Goal: Navigation & Orientation: Understand site structure

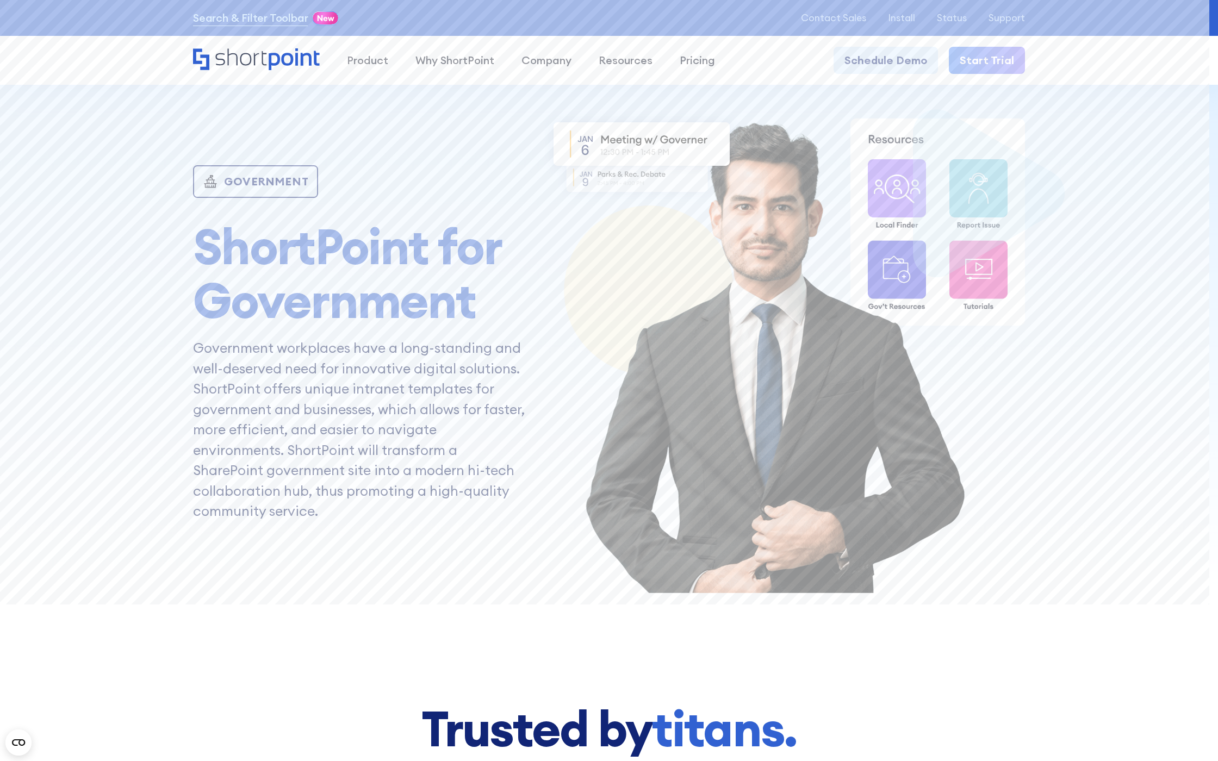
scroll to position [6260, 0]
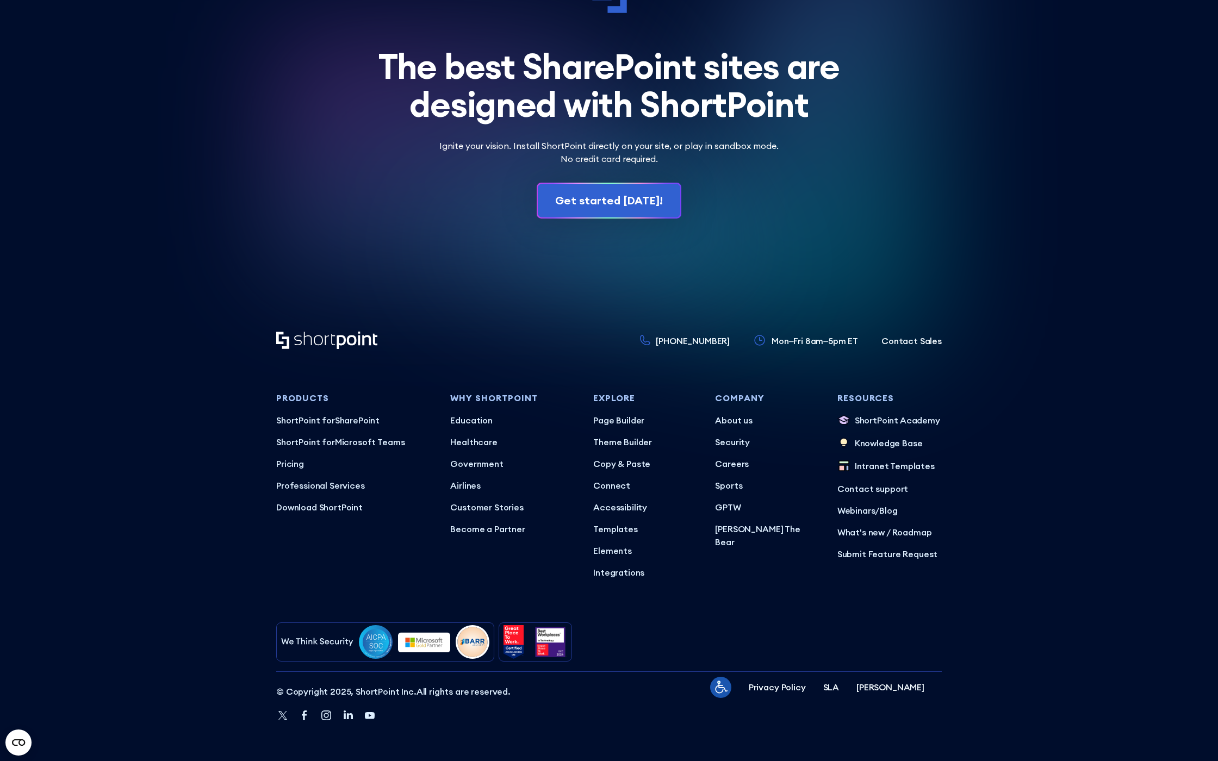
scroll to position [17720, 0]
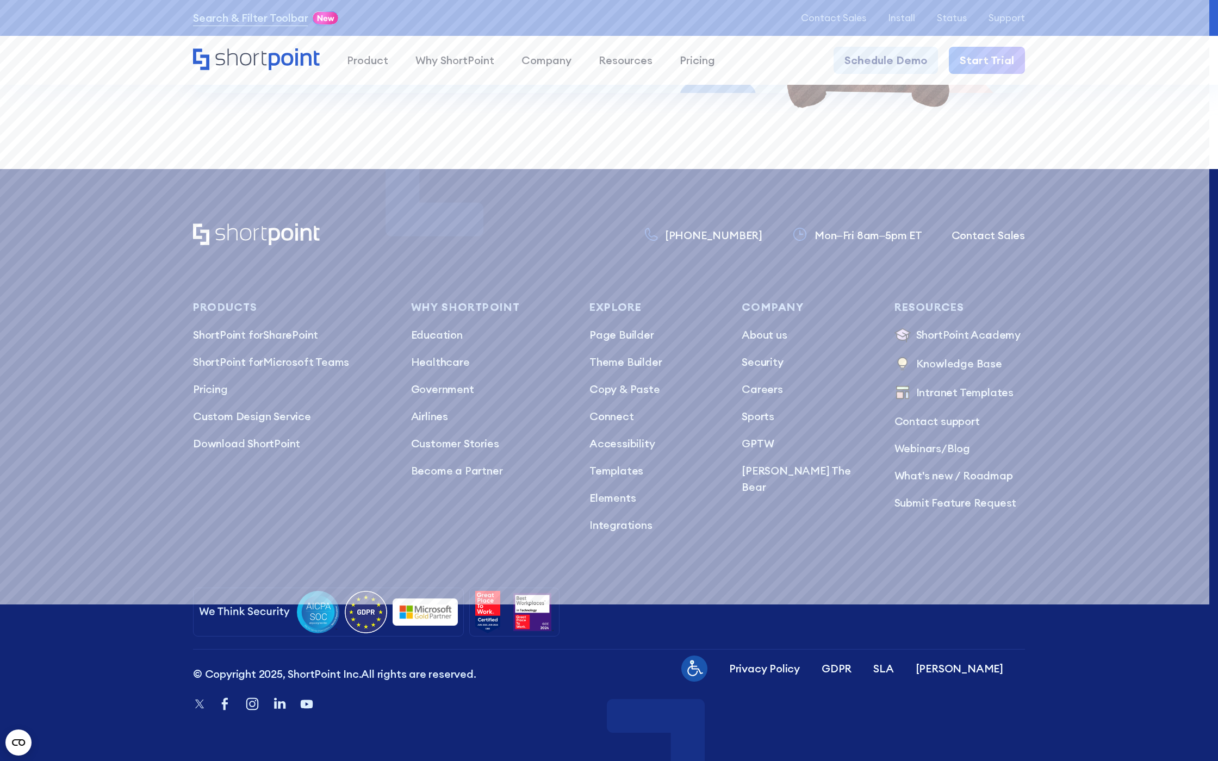
scroll to position [9944, 0]
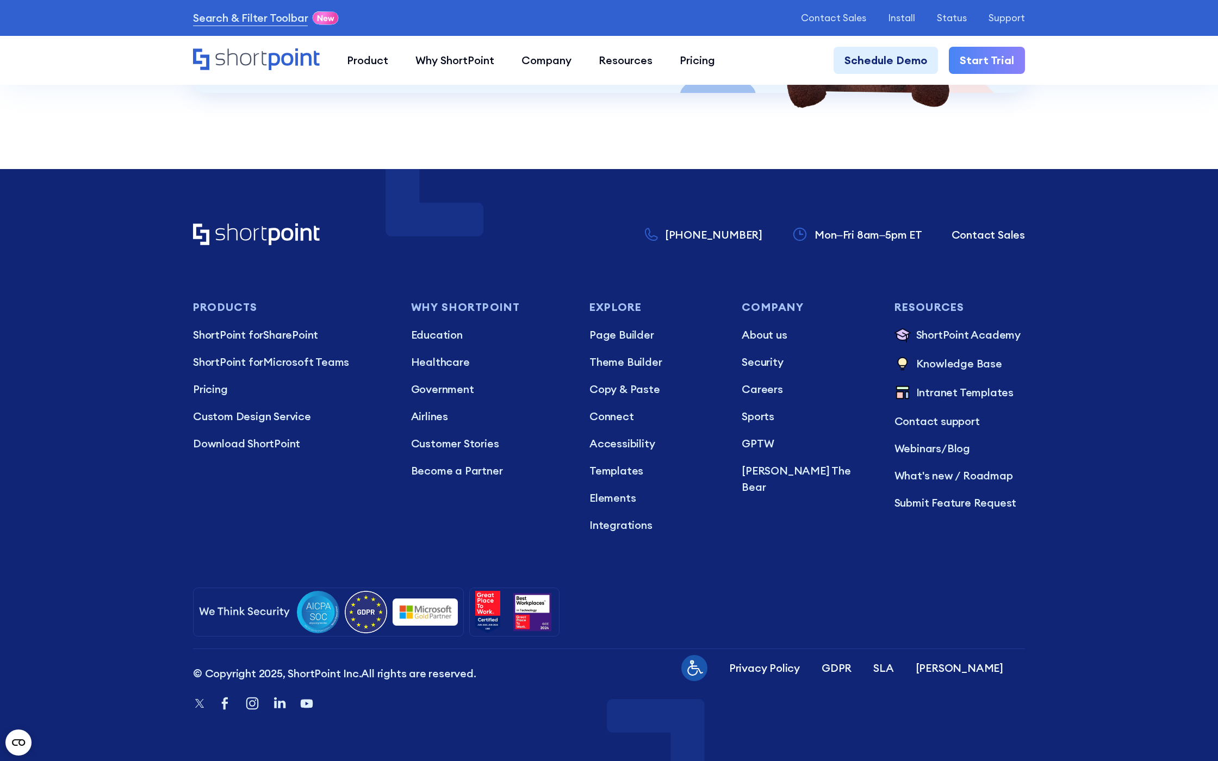
scroll to position [9969, 0]
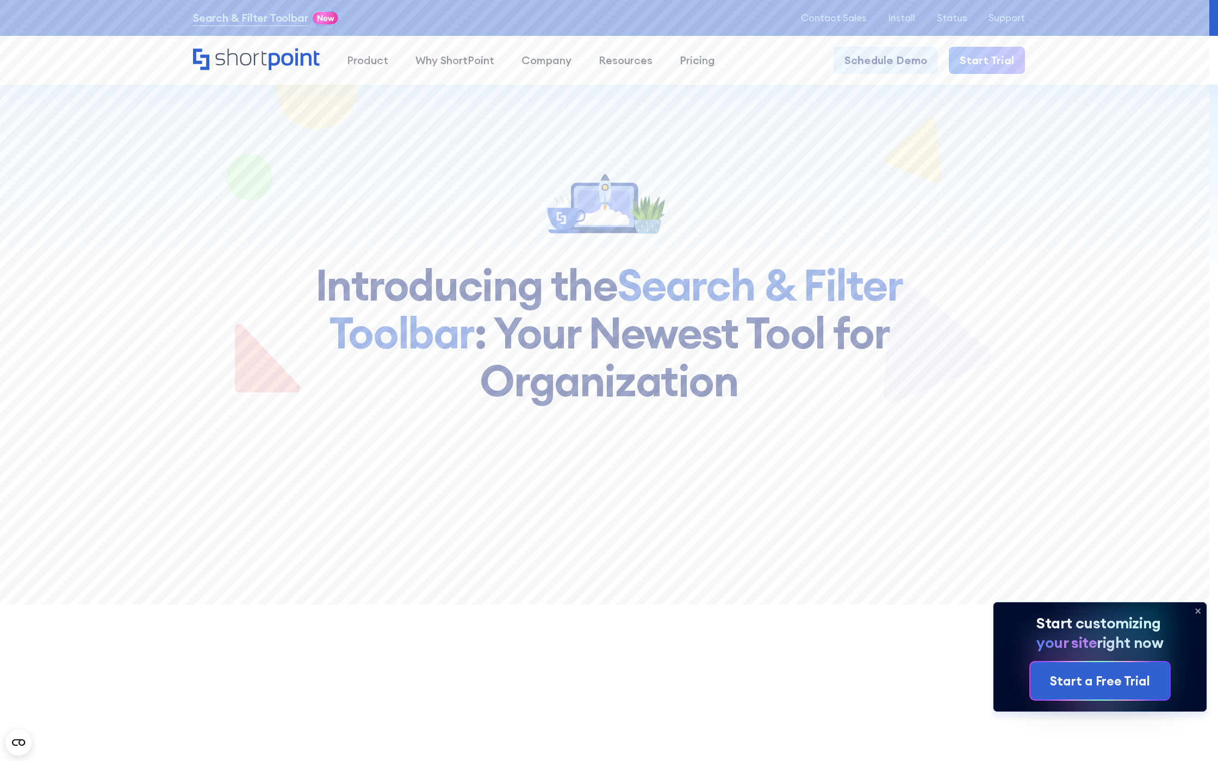
scroll to position [9099, 0]
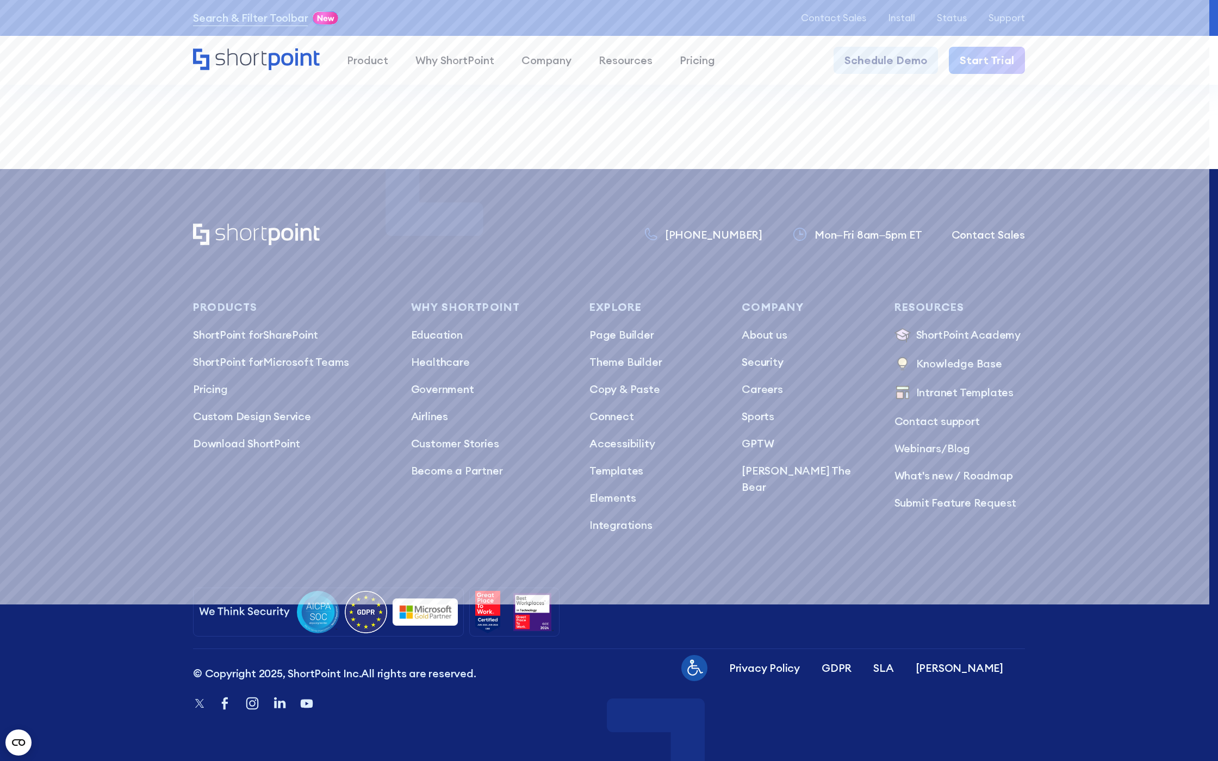
scroll to position [8541, 0]
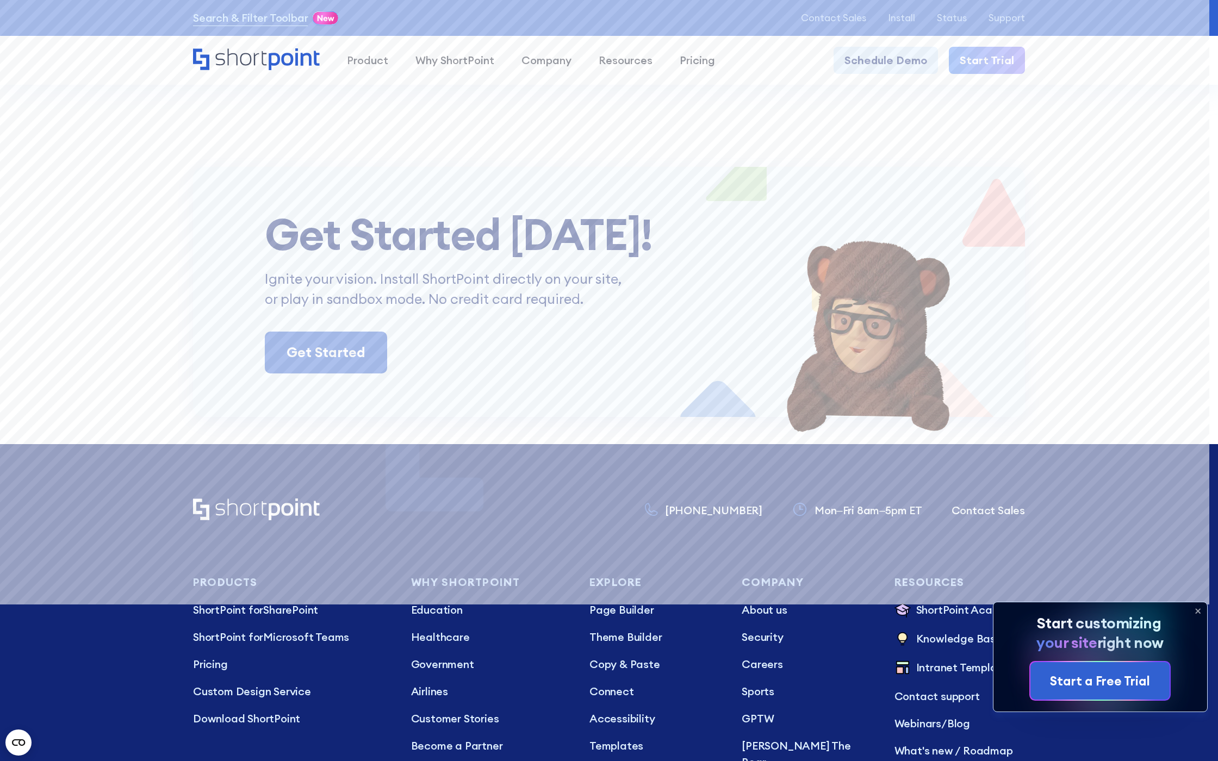
scroll to position [10902, 0]
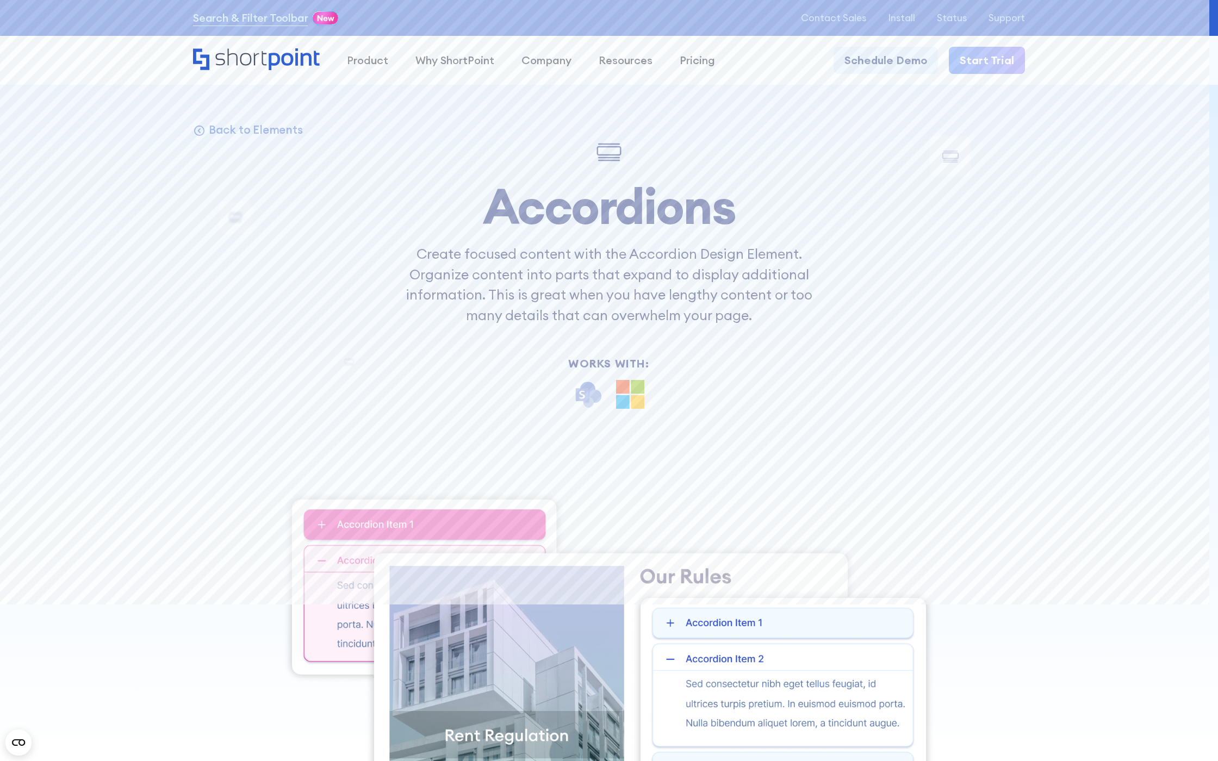
scroll to position [11984, 0]
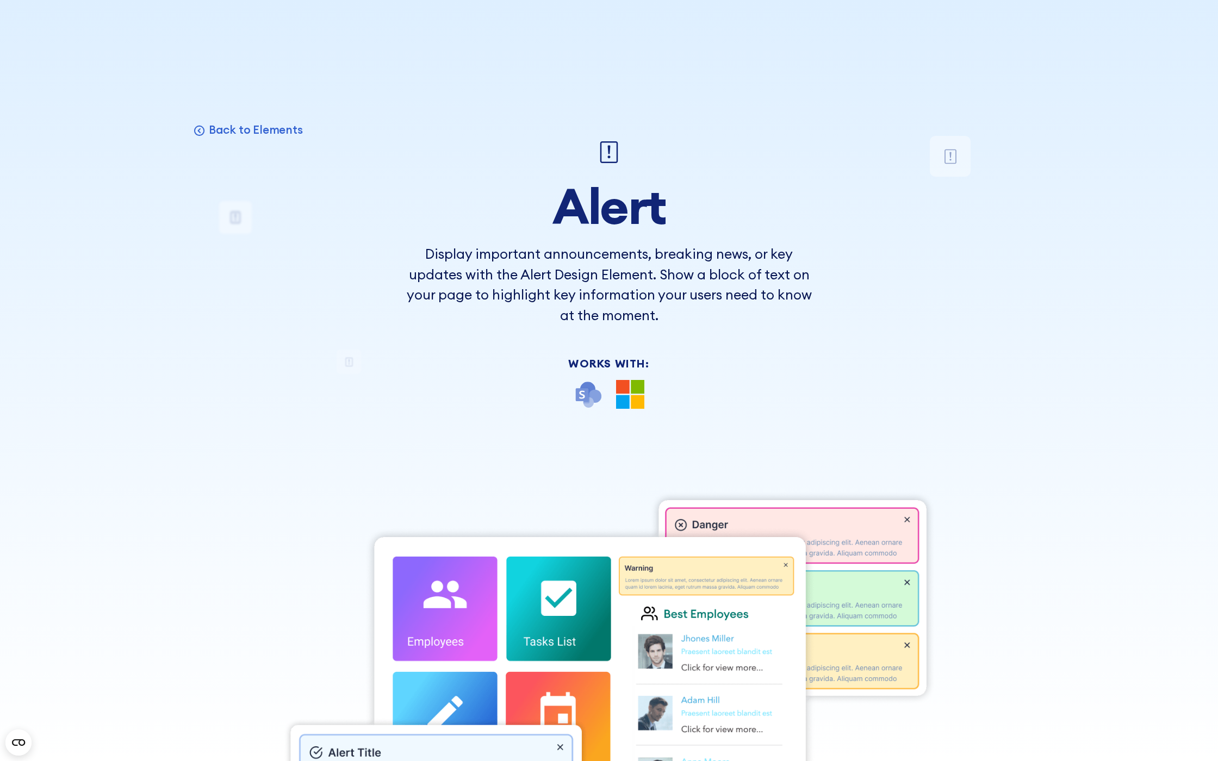
scroll to position [11984, 0]
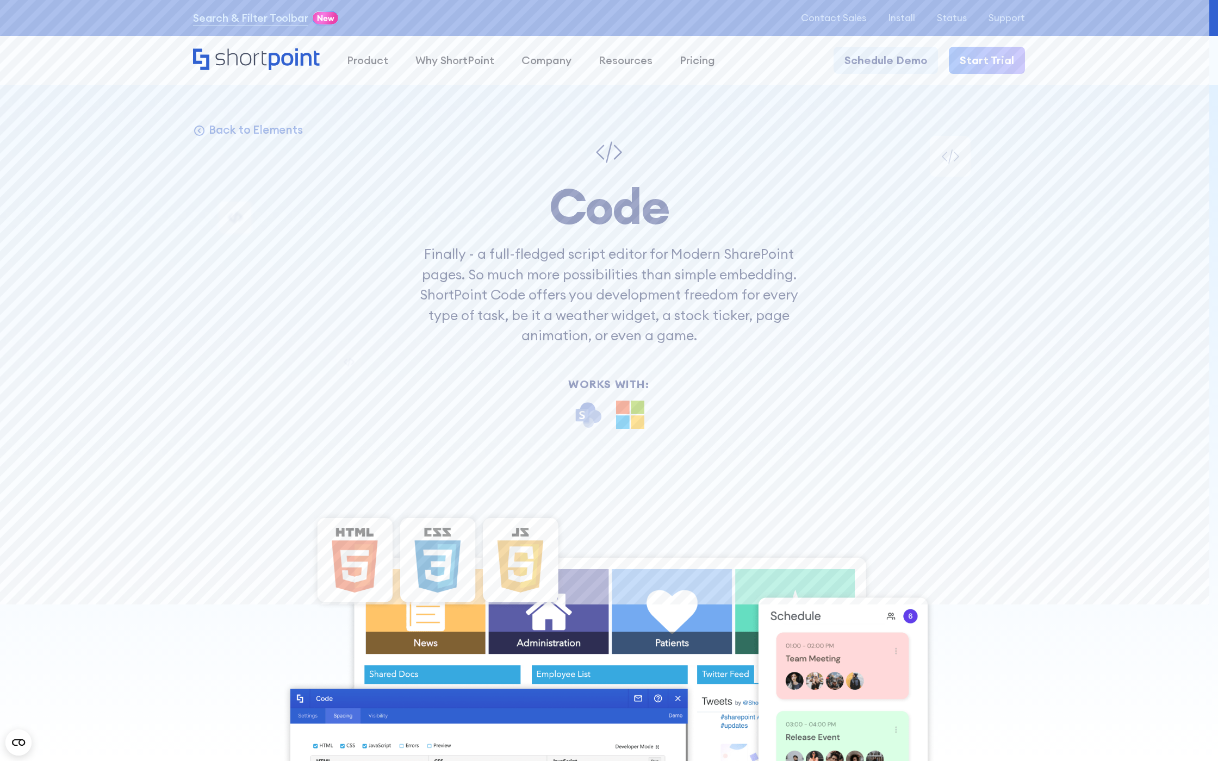
scroll to position [17333, 0]
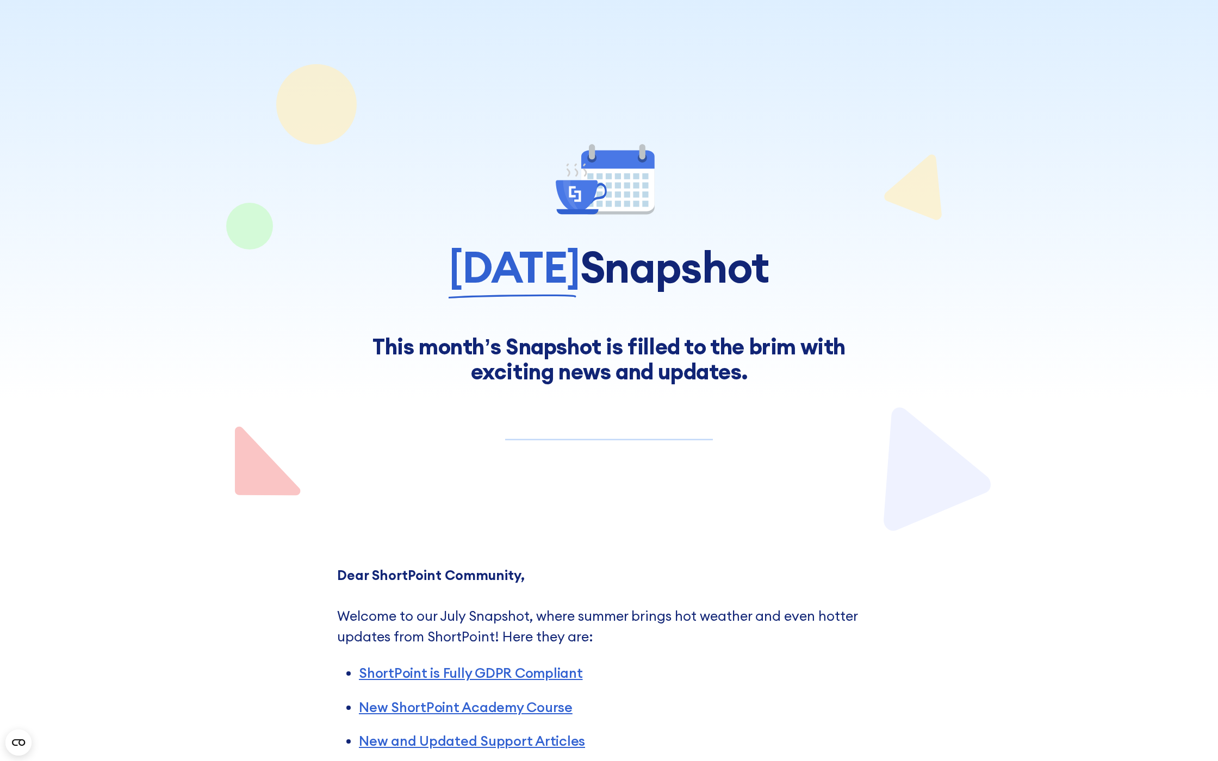
scroll to position [9664, 0]
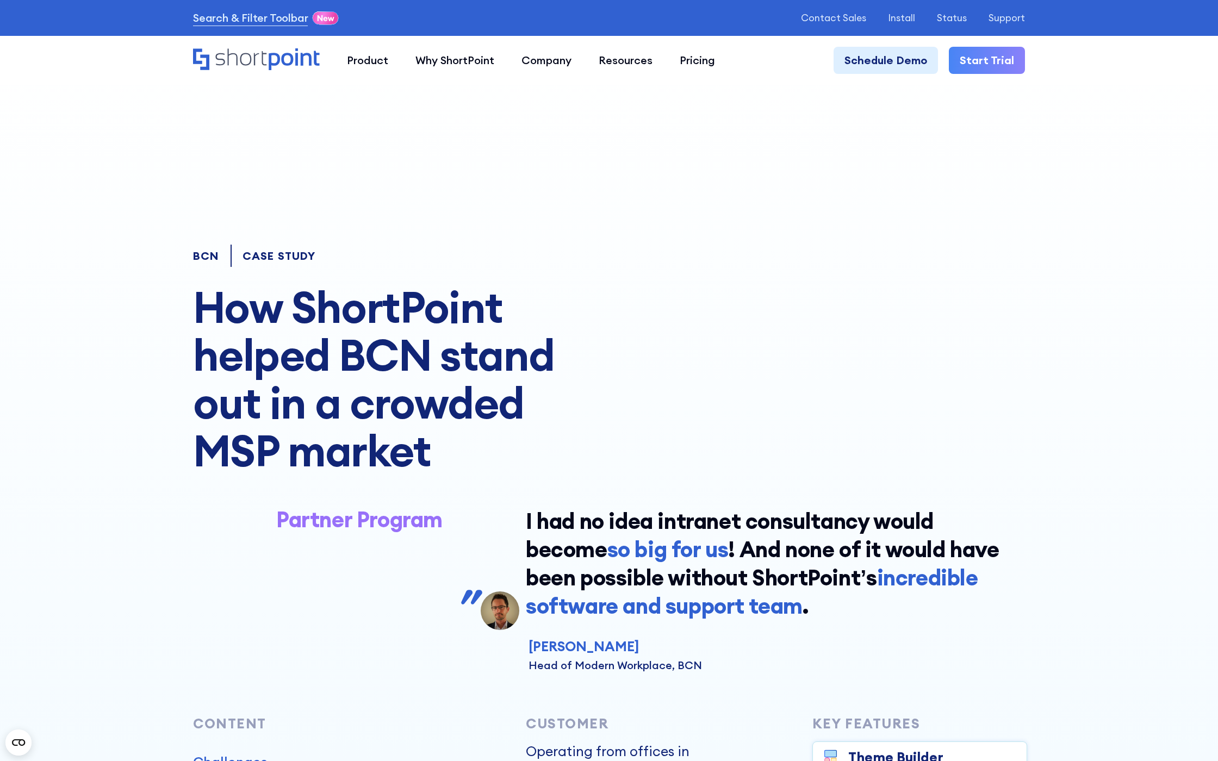
scroll to position [15911, 0]
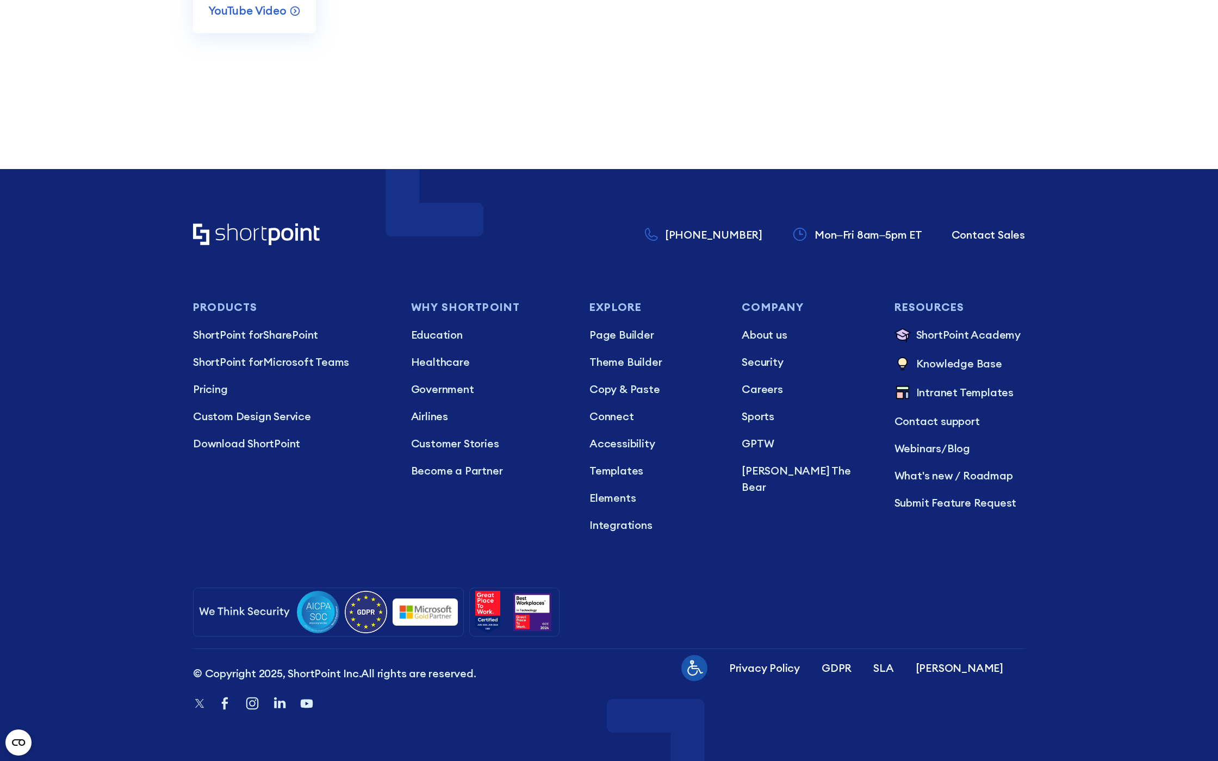
scroll to position [11997, 0]
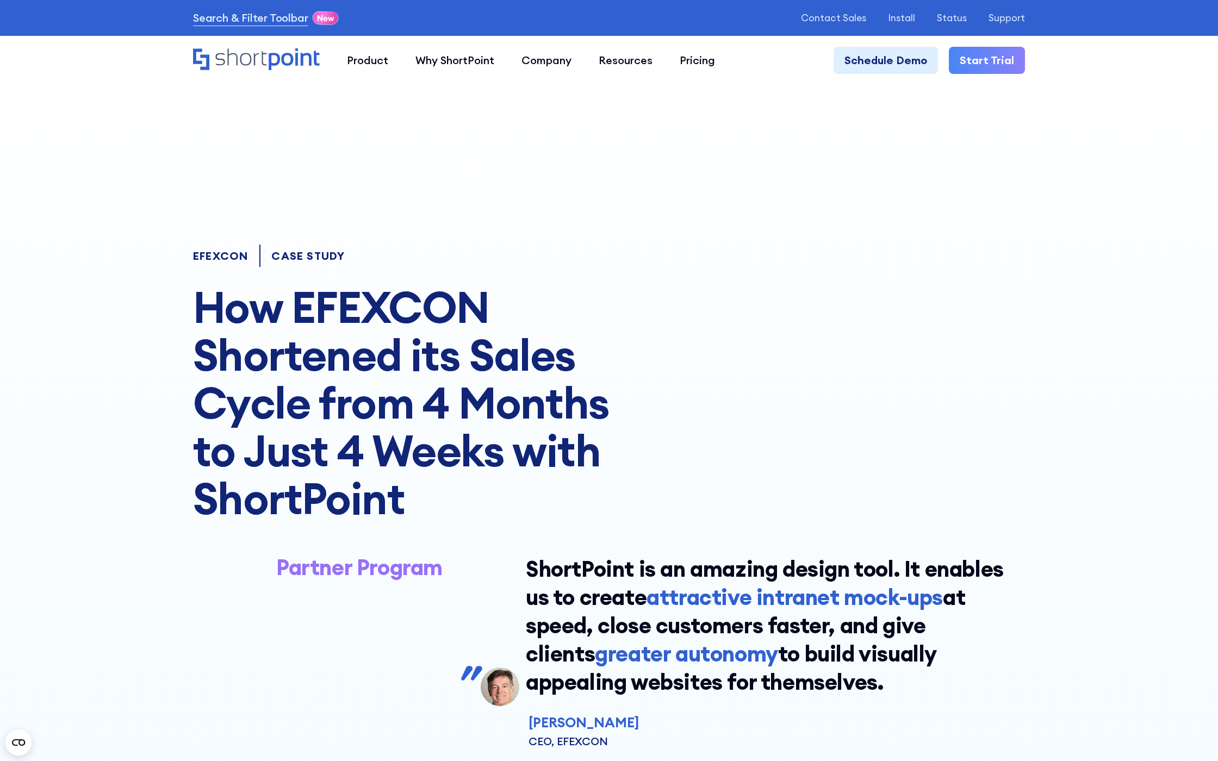
scroll to position [13578, 0]
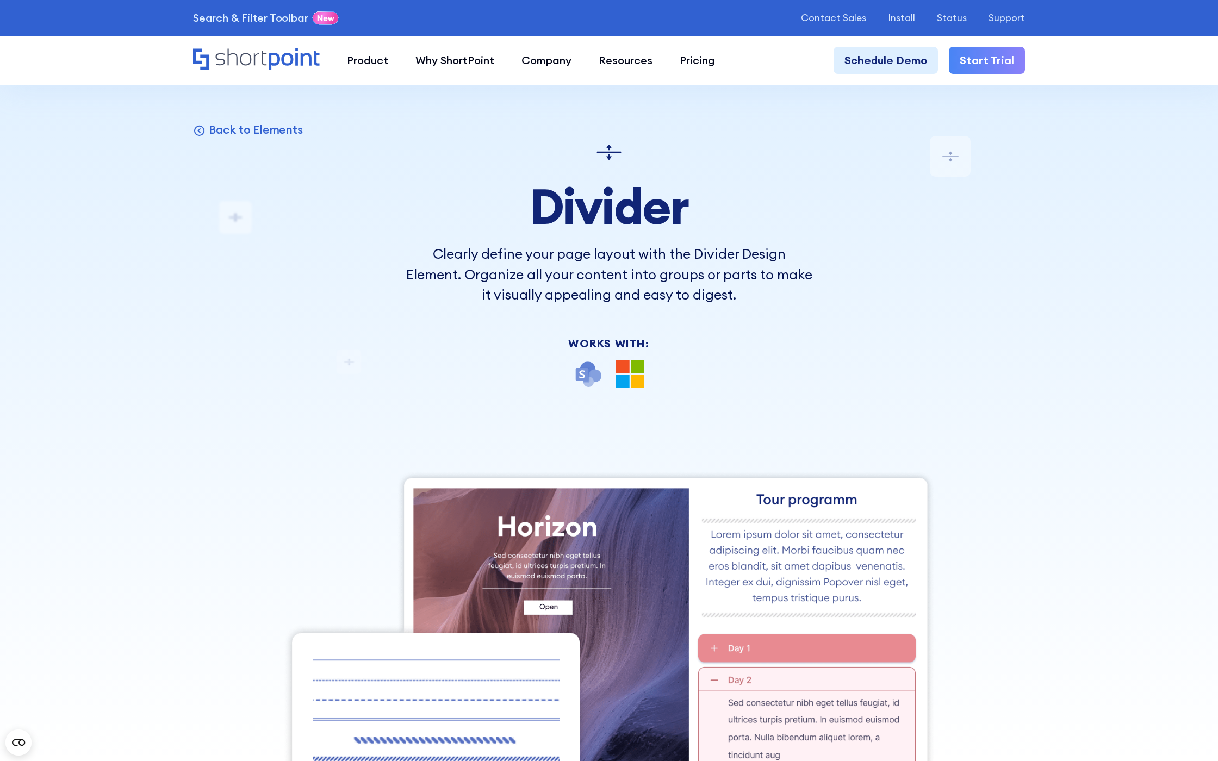
scroll to position [11389, 0]
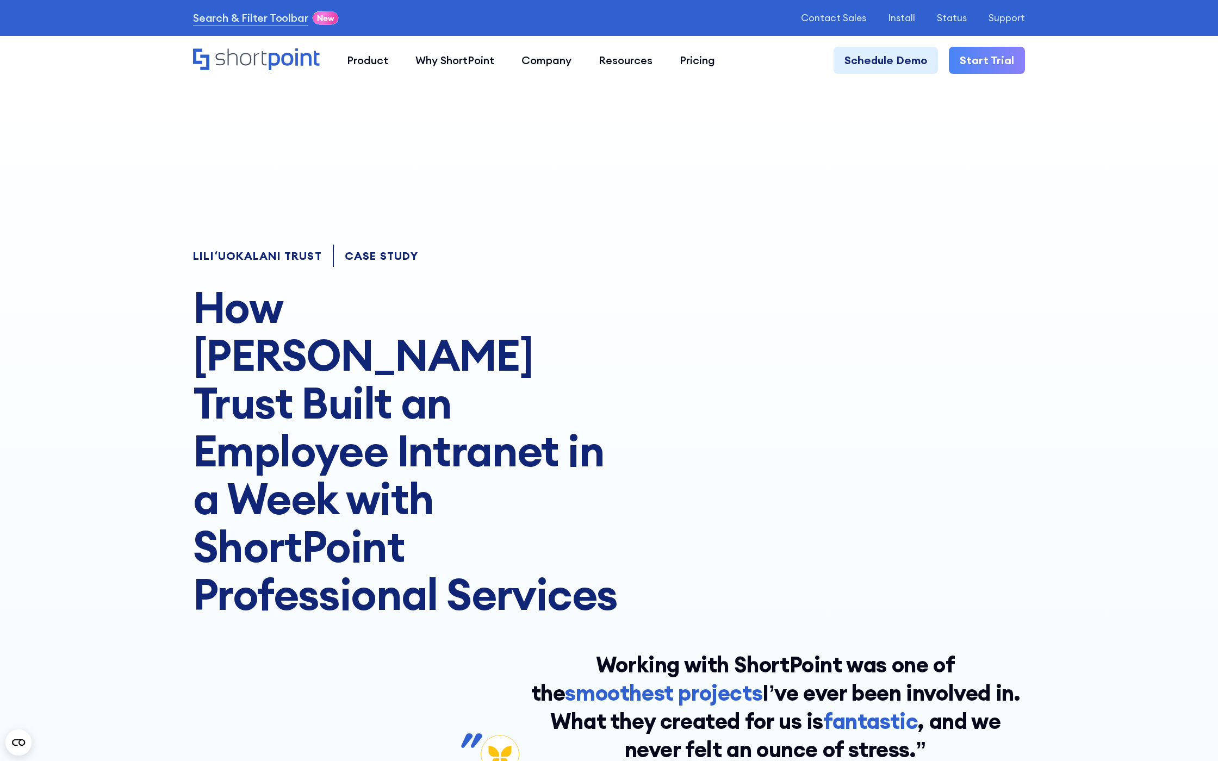
scroll to position [11841, 0]
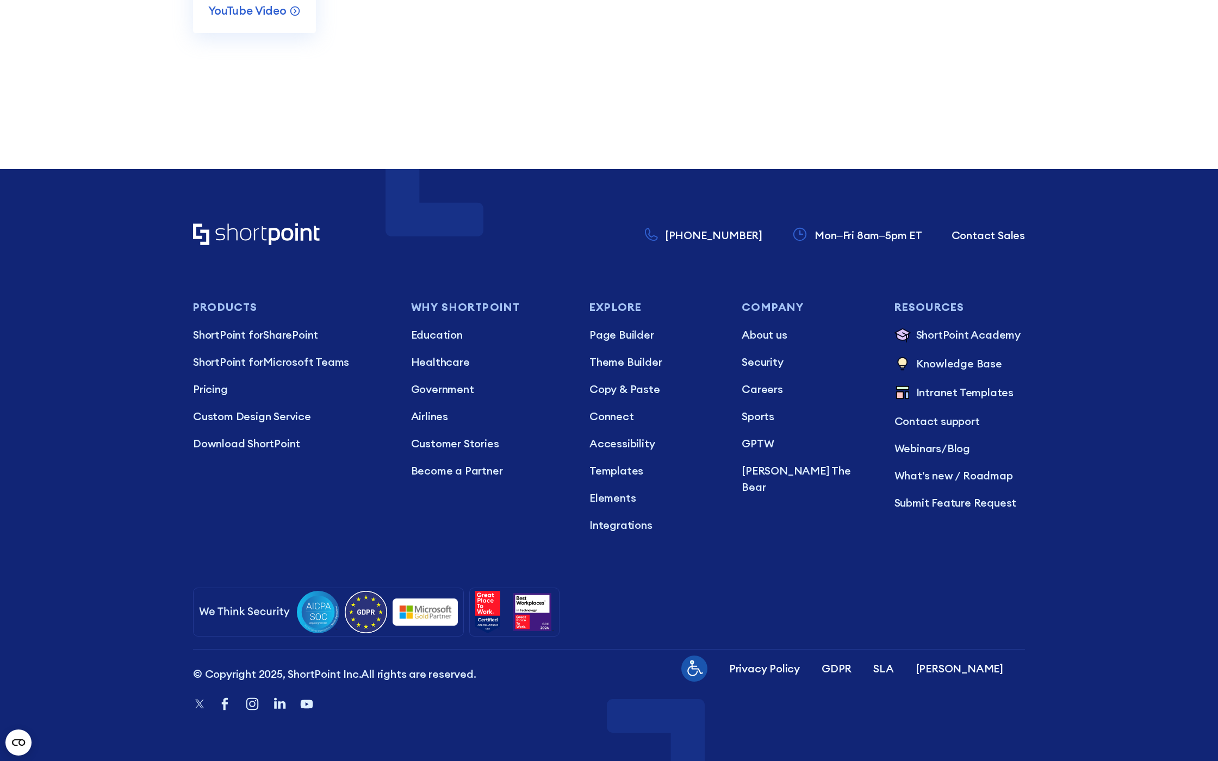
scroll to position [11745, 0]
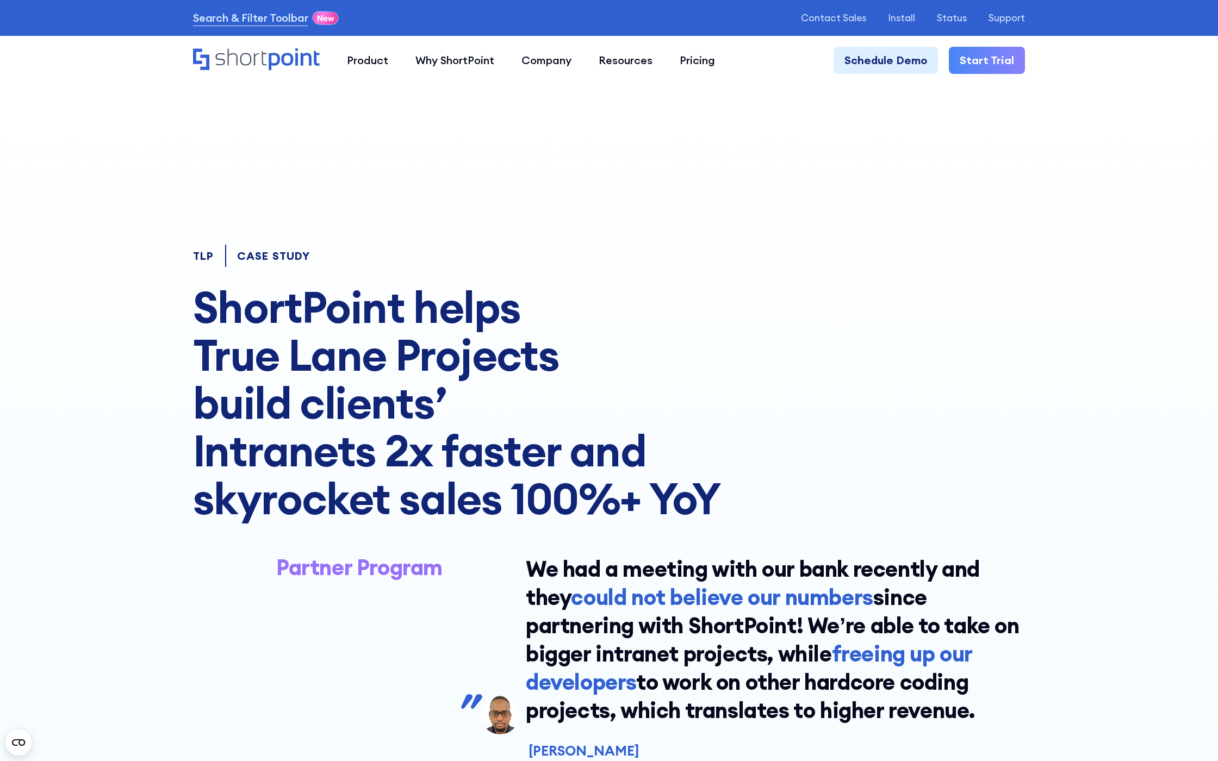
scroll to position [7251, 0]
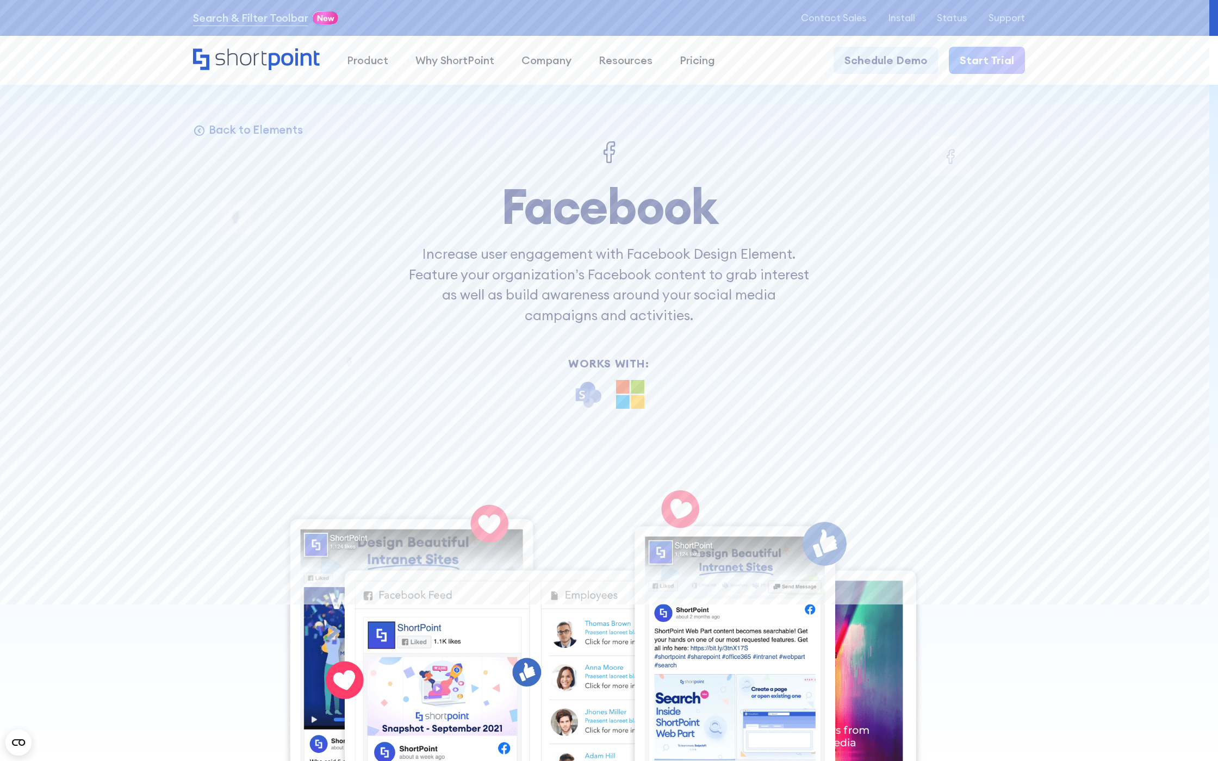
scroll to position [17533, 0]
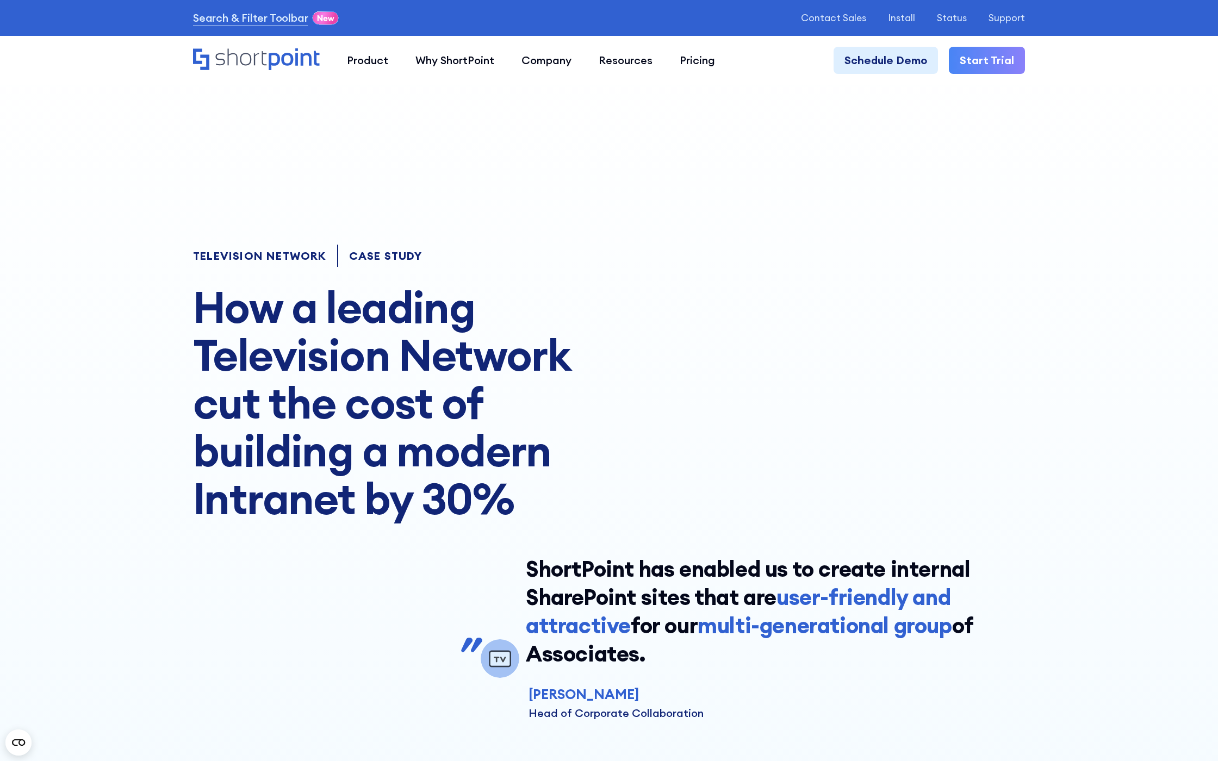
scroll to position [7932, 0]
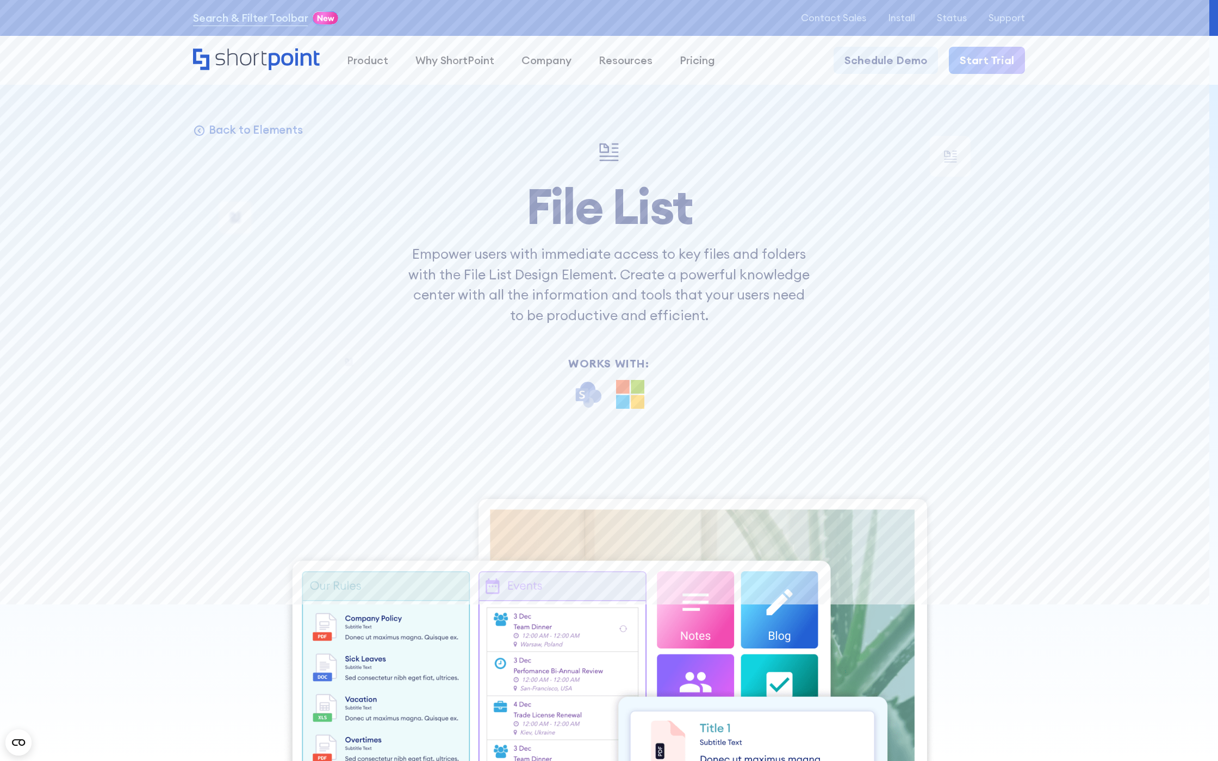
scroll to position [16569, 0]
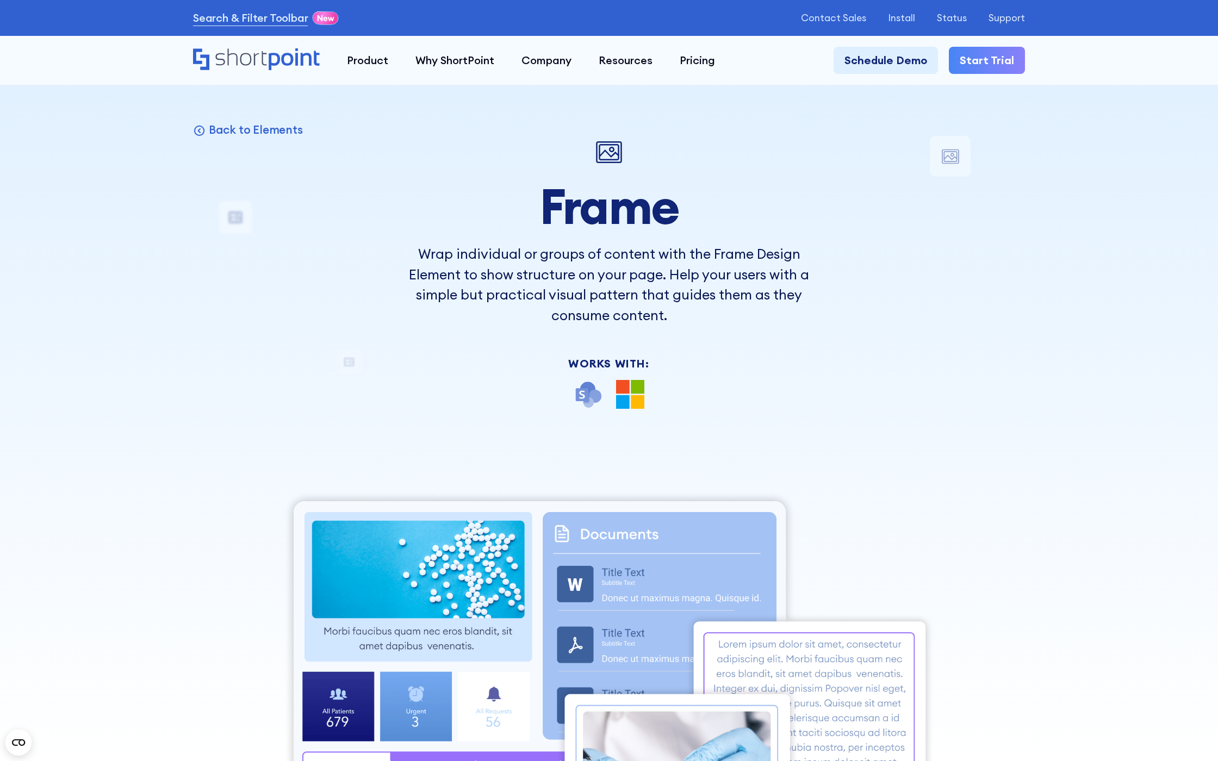
scroll to position [11389, 0]
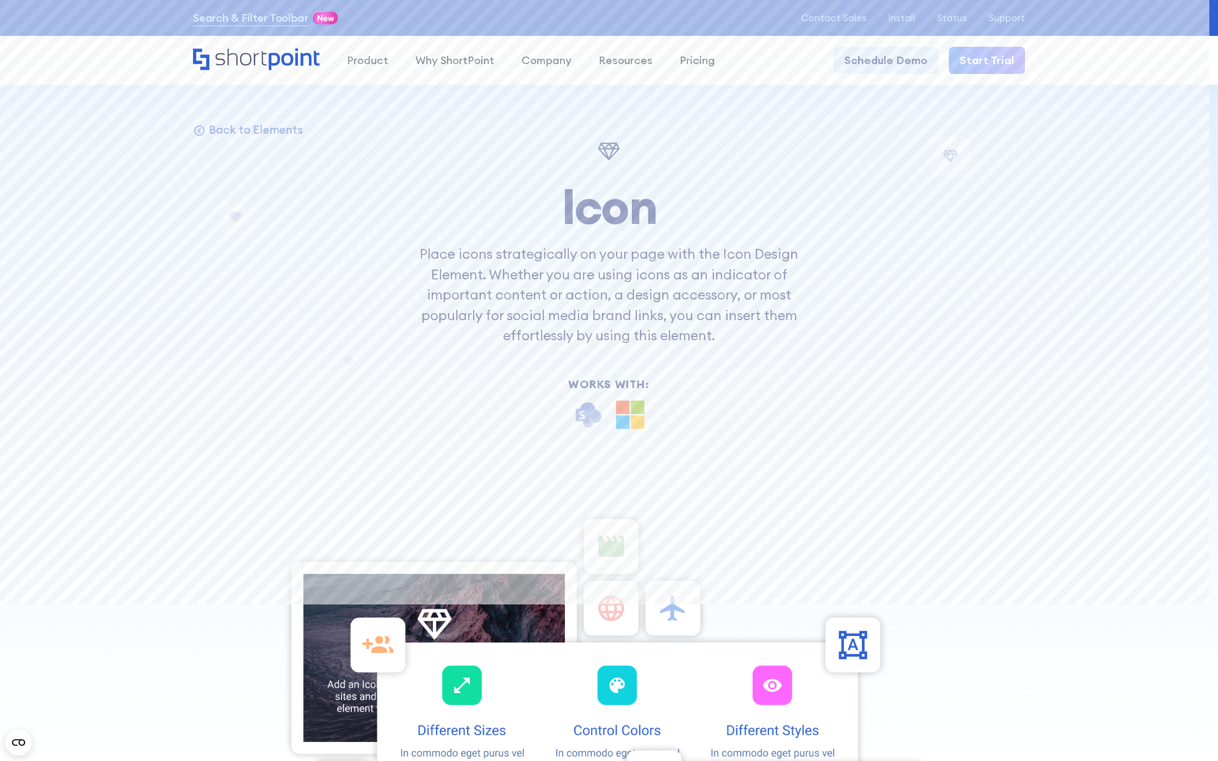
scroll to position [12123, 0]
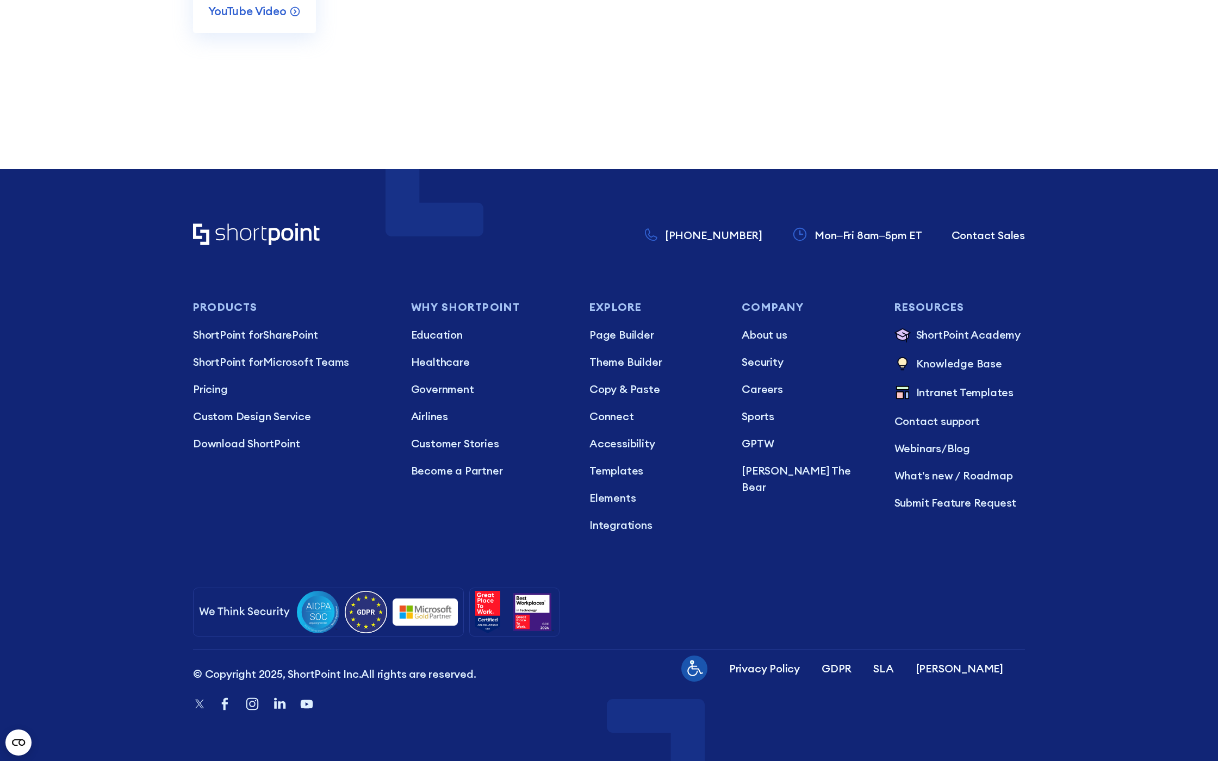
scroll to position [12249, 0]
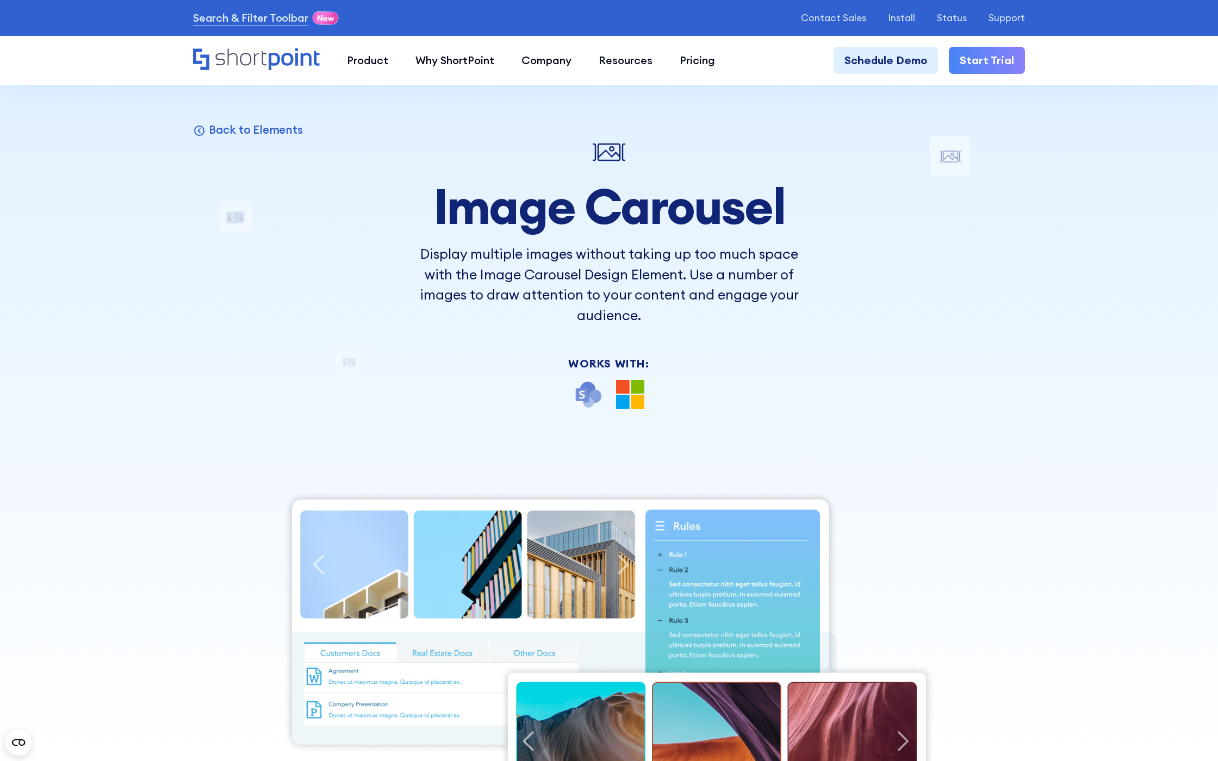
scroll to position [11641, 0]
